Goal: Navigation & Orientation: Find specific page/section

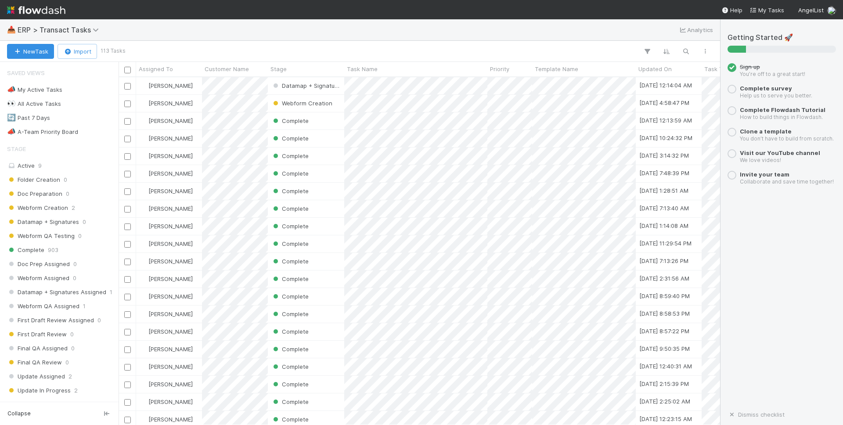
scroll to position [348, 602]
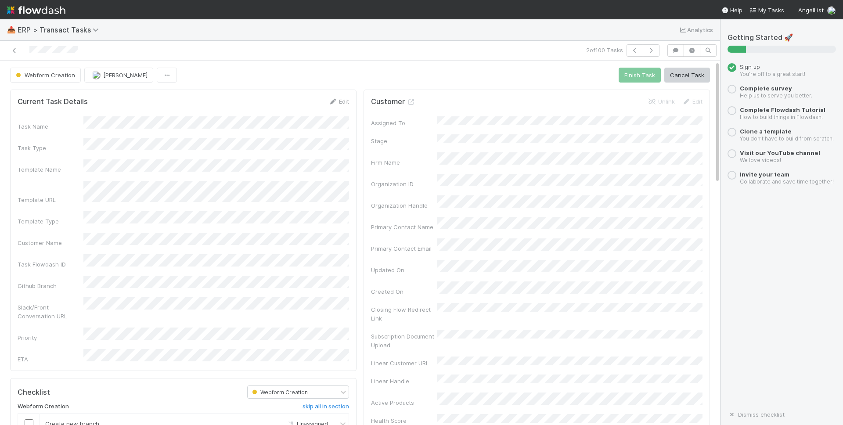
click at [14, 55] on div at bounding box center [170, 50] width 332 height 12
click at [14, 51] on icon at bounding box center [14, 51] width 9 height 6
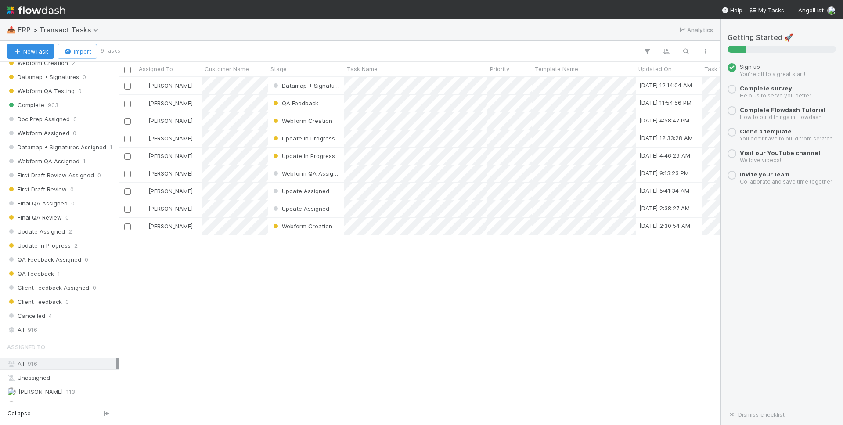
scroll to position [199, 0]
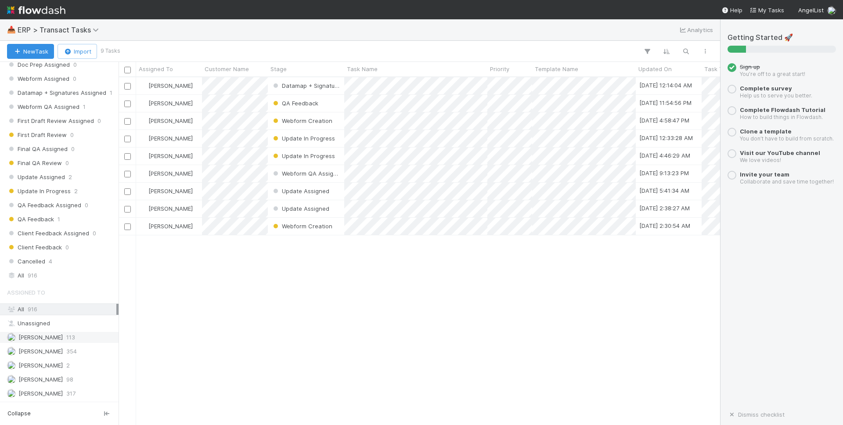
click at [54, 336] on span "[PERSON_NAME]" at bounding box center [40, 337] width 44 height 7
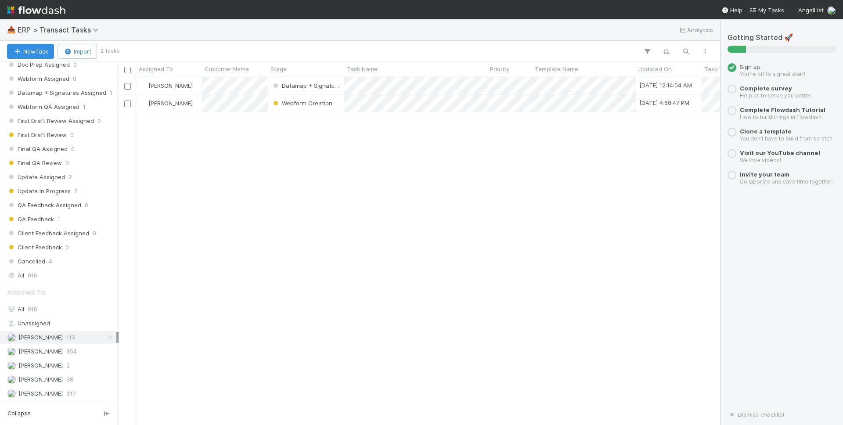
scroll to position [348, 602]
click at [58, 273] on div "All 916" at bounding box center [61, 275] width 109 height 11
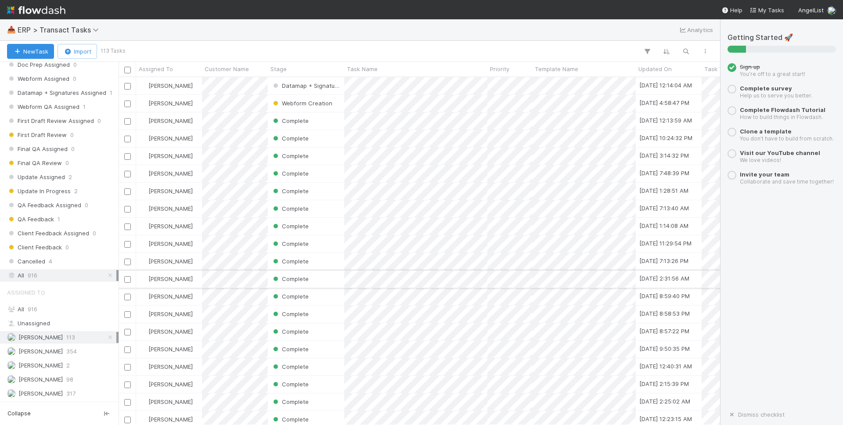
scroll to position [348, 602]
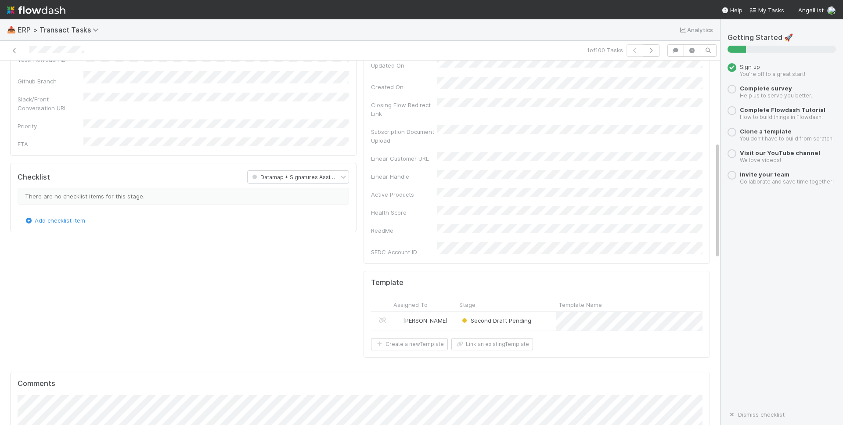
scroll to position [253, 0]
